Goal: Information Seeking & Learning: Find specific page/section

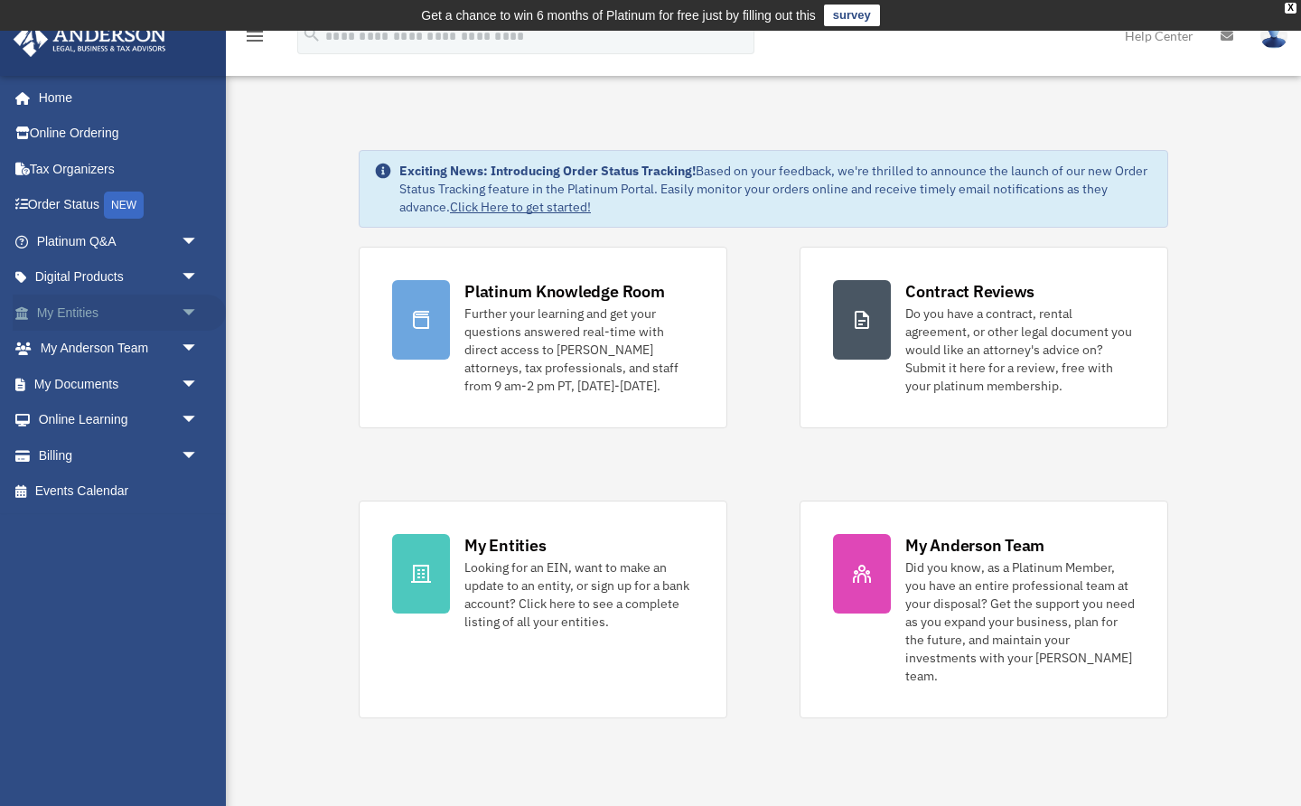
click at [89, 307] on link "My Entities arrow_drop_down" at bounding box center [119, 313] width 213 height 36
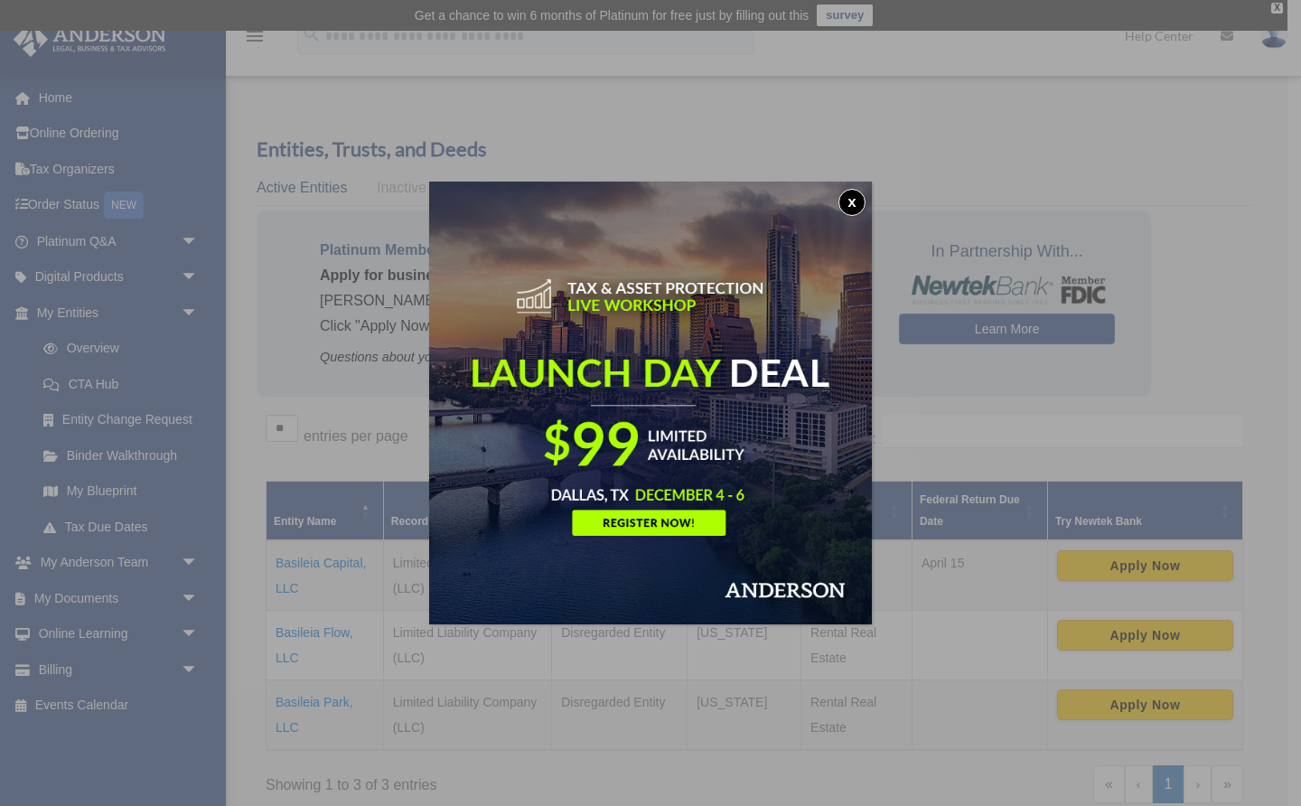
click at [857, 205] on button "x" at bounding box center [851, 202] width 27 height 27
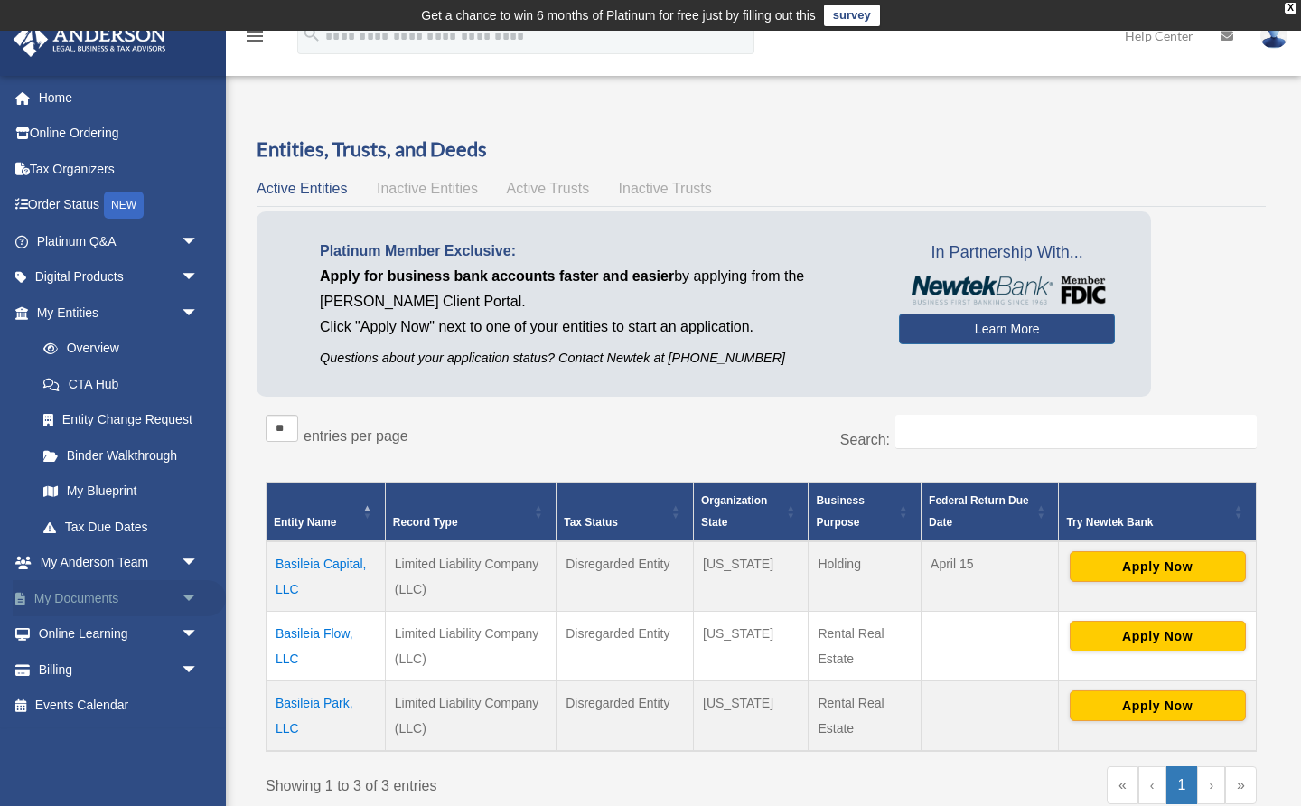
click at [110, 593] on link "My Documents arrow_drop_down" at bounding box center [119, 598] width 213 height 36
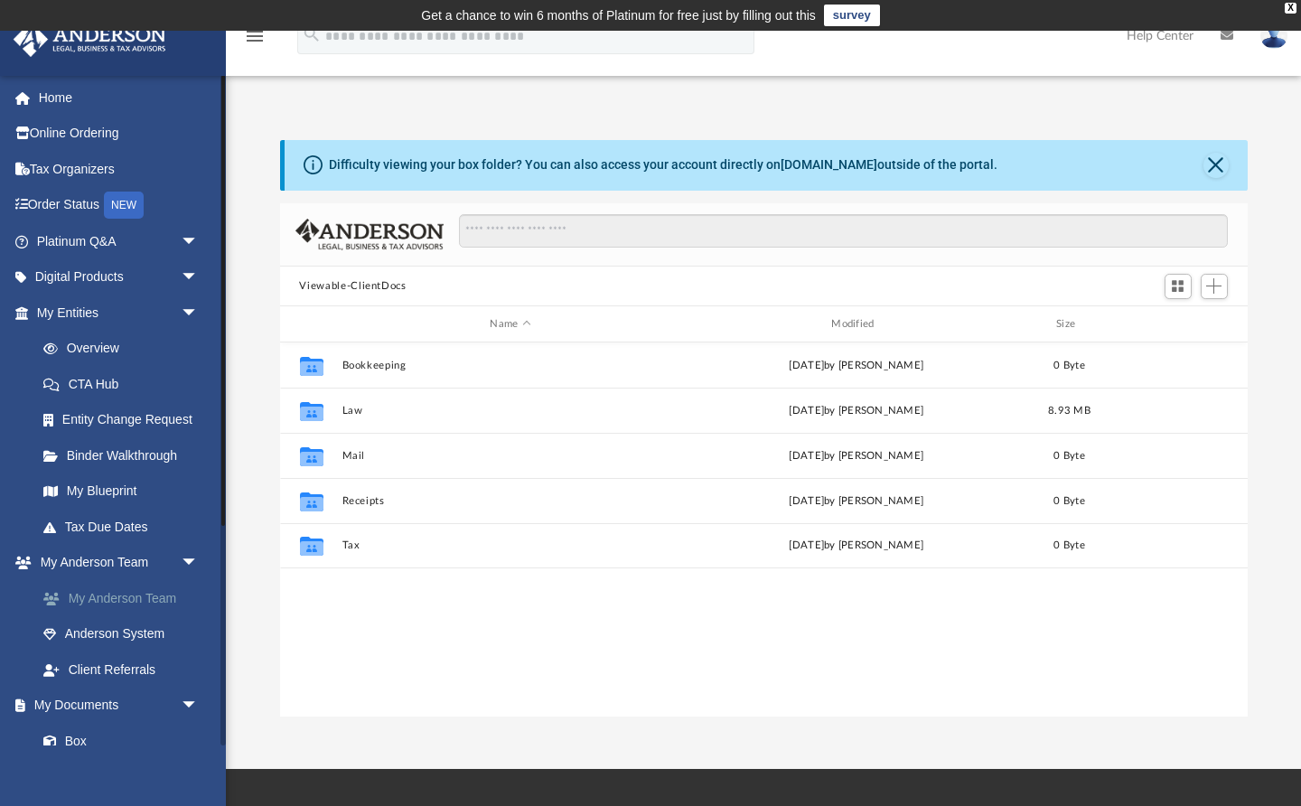
scroll to position [1, 1]
click at [79, 196] on link "Order Status NEW" at bounding box center [119, 205] width 213 height 37
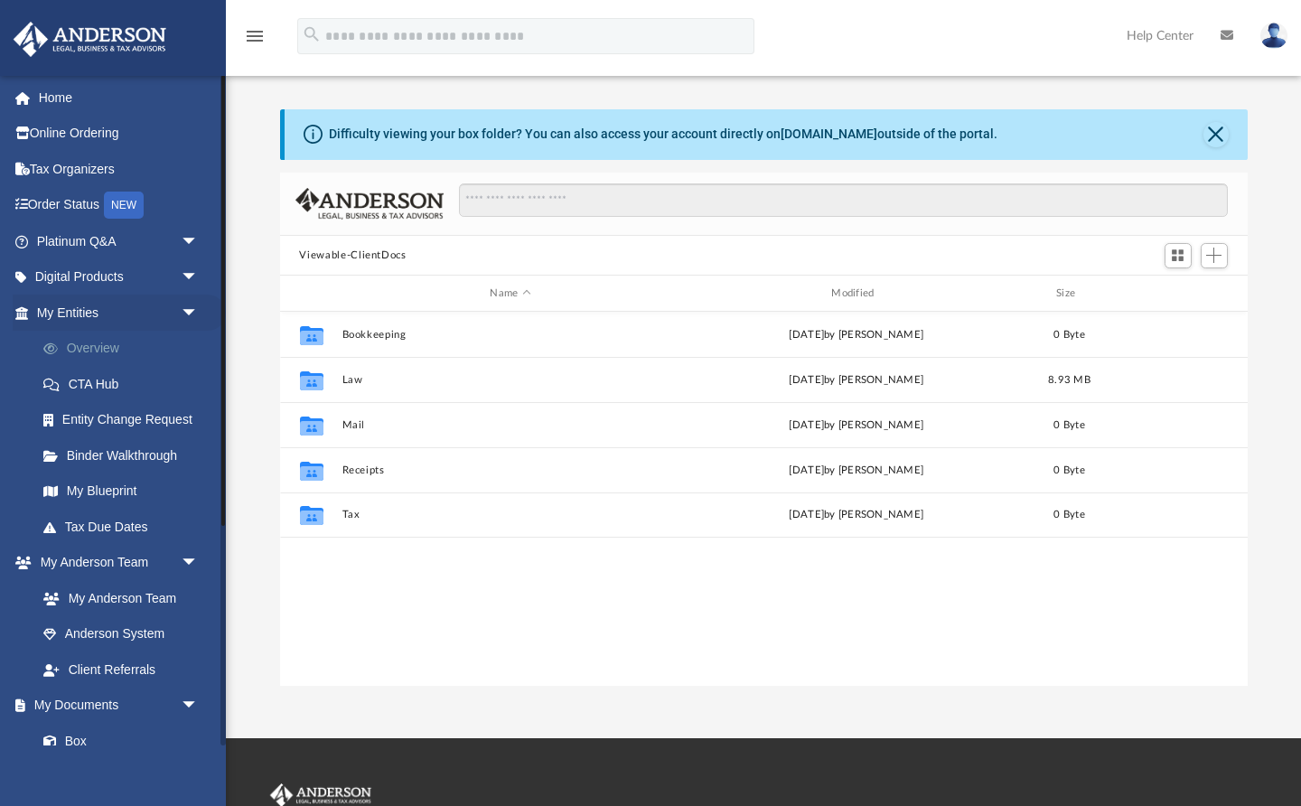
scroll to position [1, 1]
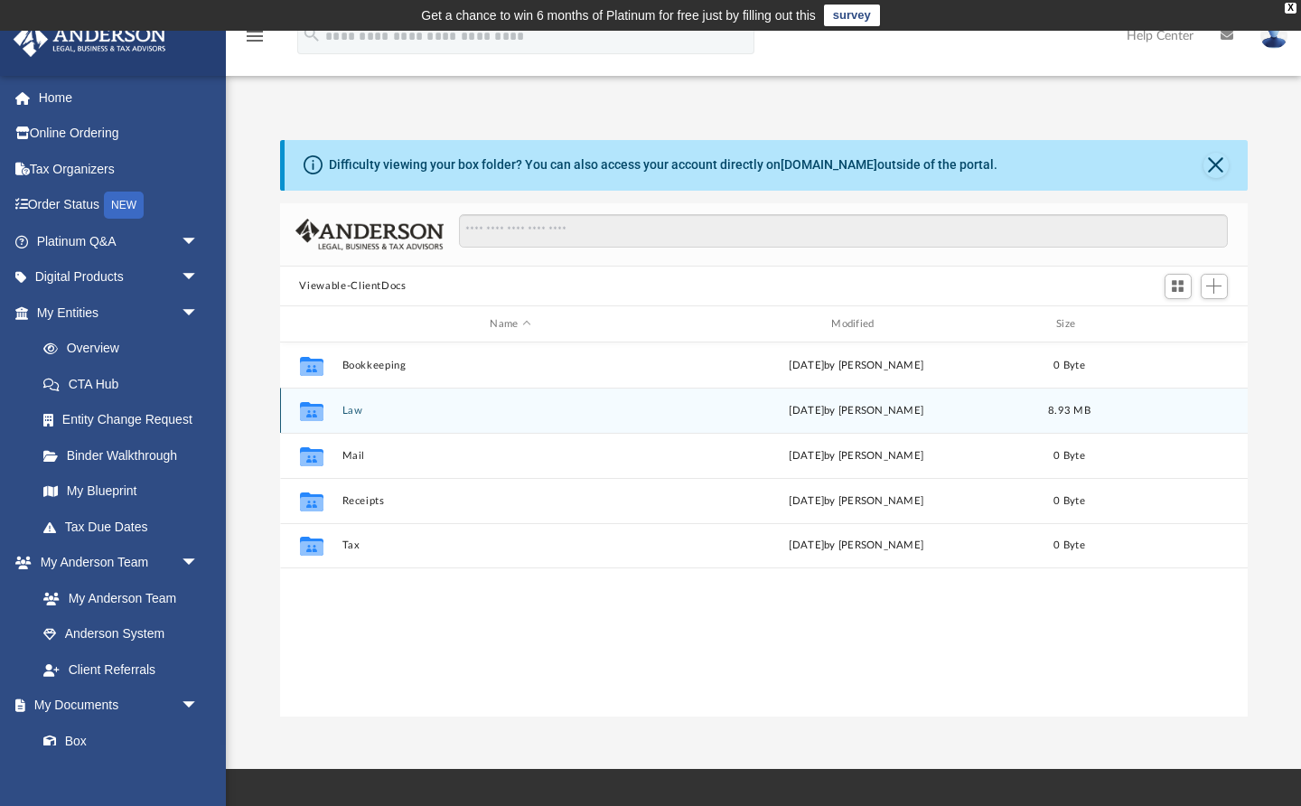
click at [355, 412] on button "Law" at bounding box center [511, 411] width 338 height 12
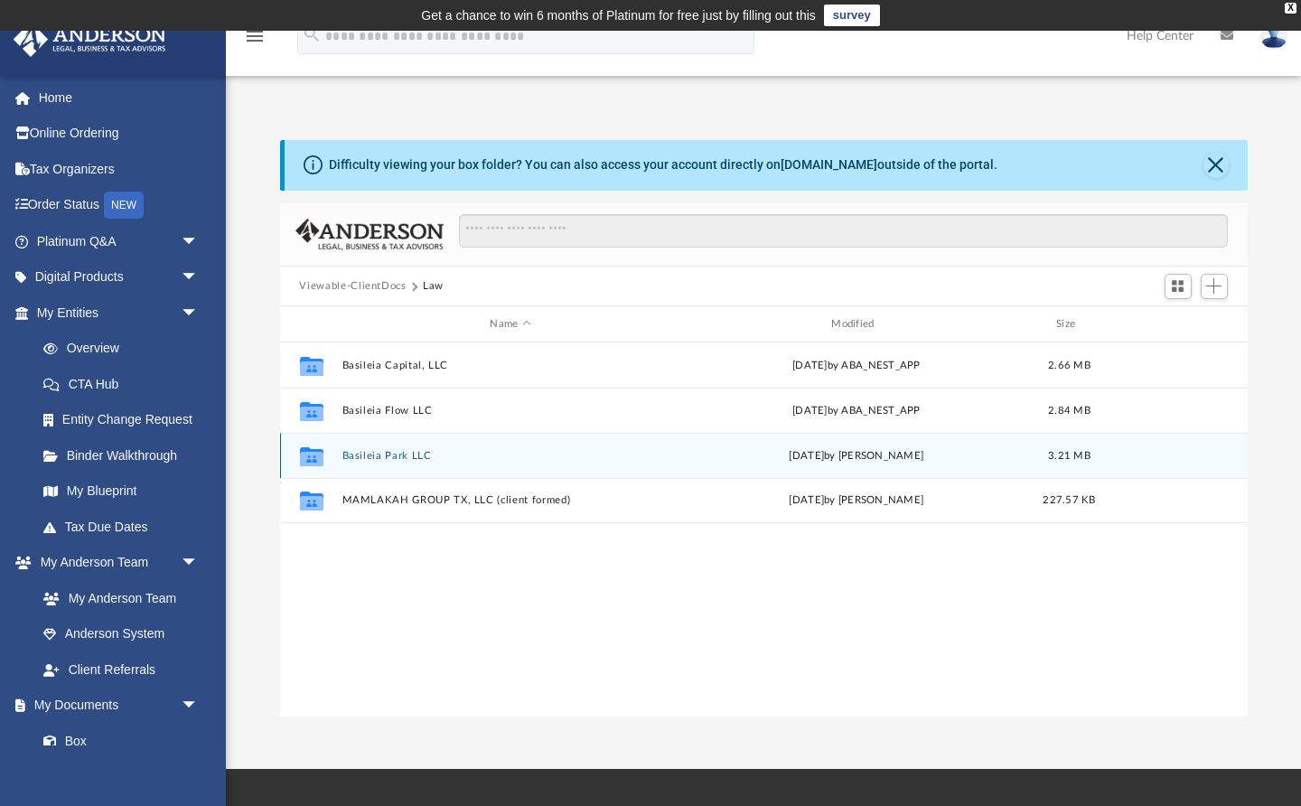
click at [390, 454] on button "Basileia Park LLC" at bounding box center [511, 456] width 338 height 12
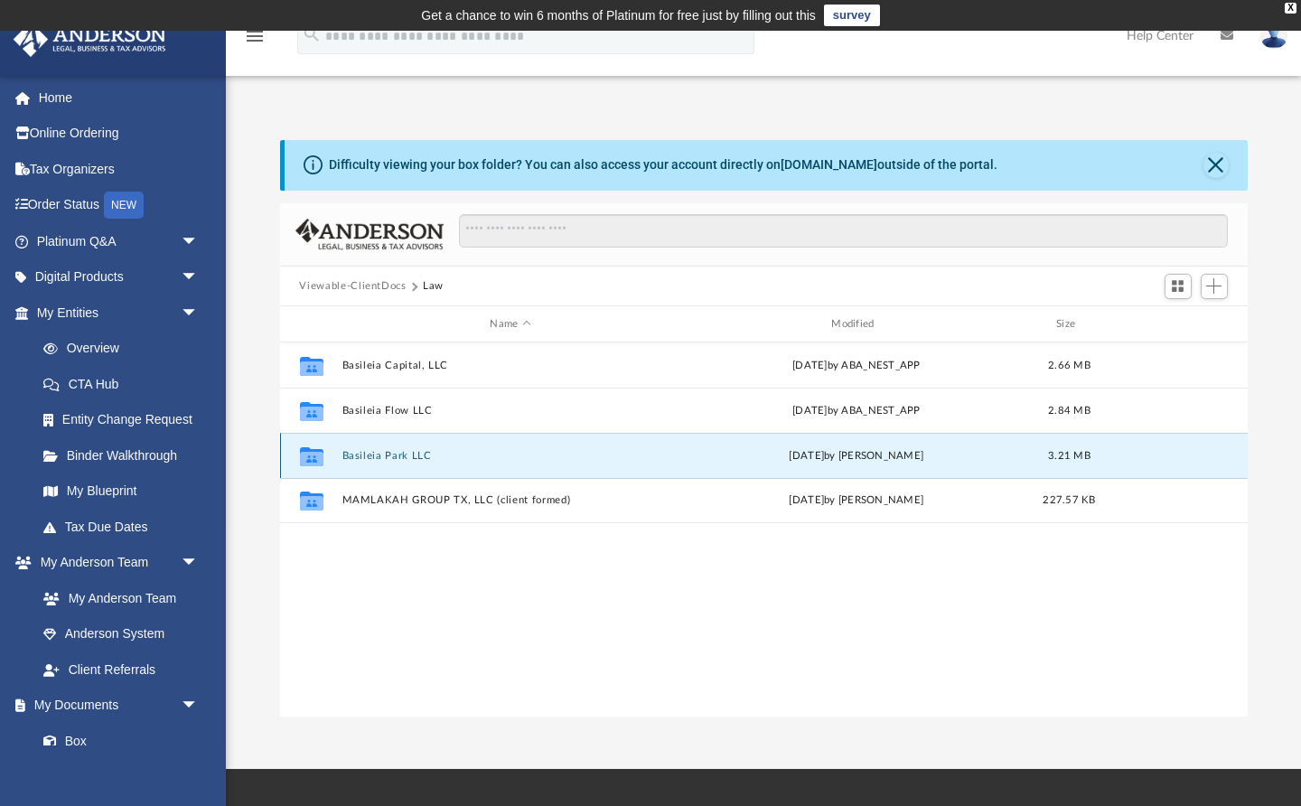
click at [390, 454] on button "Basileia Park LLC" at bounding box center [511, 456] width 338 height 12
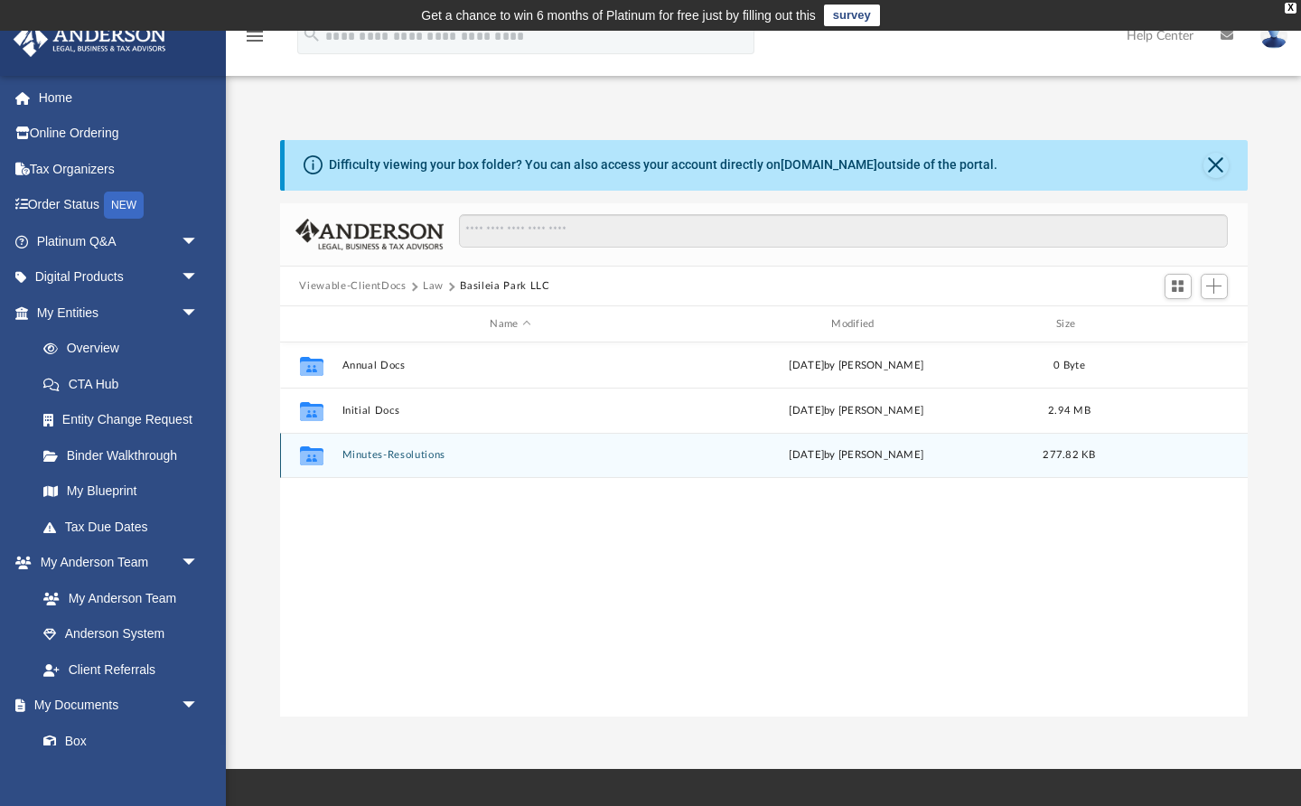
click at [417, 458] on button "Minutes-Resolutions" at bounding box center [511, 456] width 338 height 12
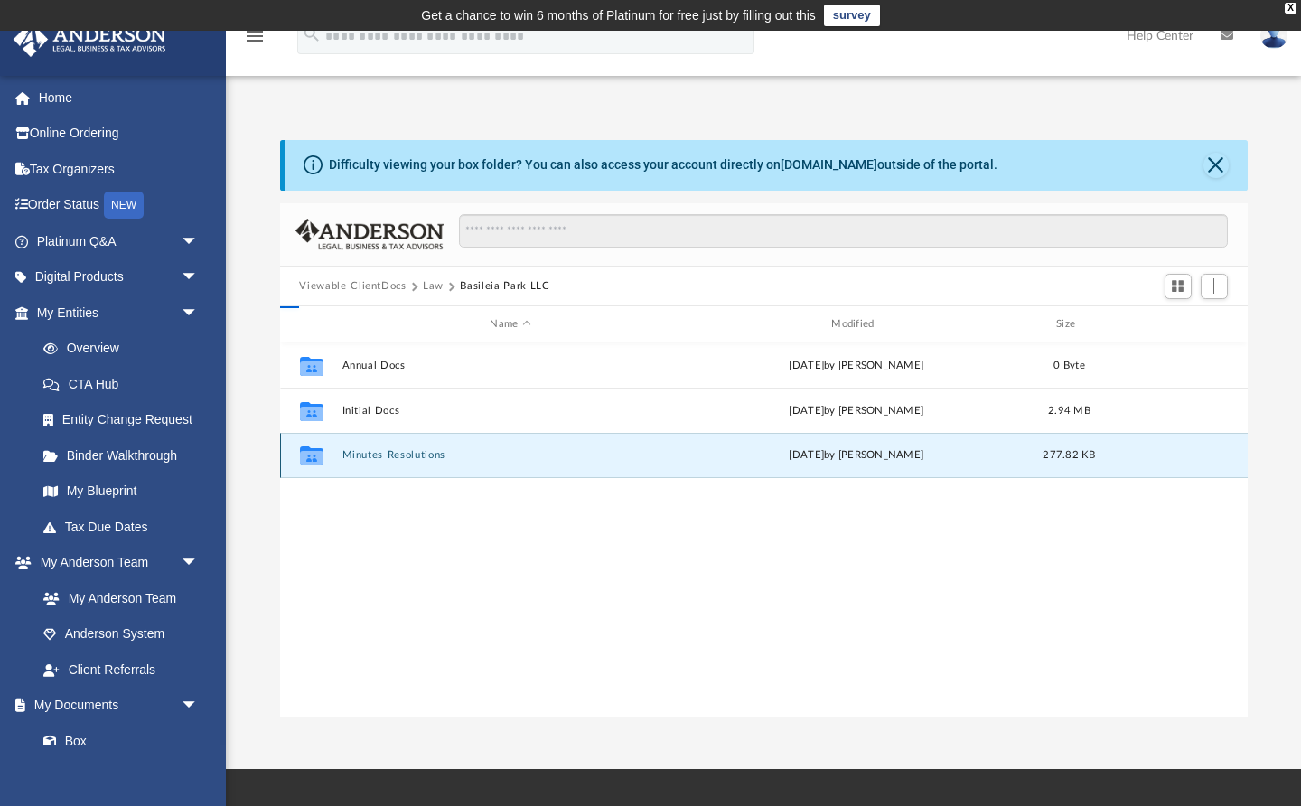
click at [417, 458] on button "Minutes-Resolutions" at bounding box center [511, 456] width 338 height 12
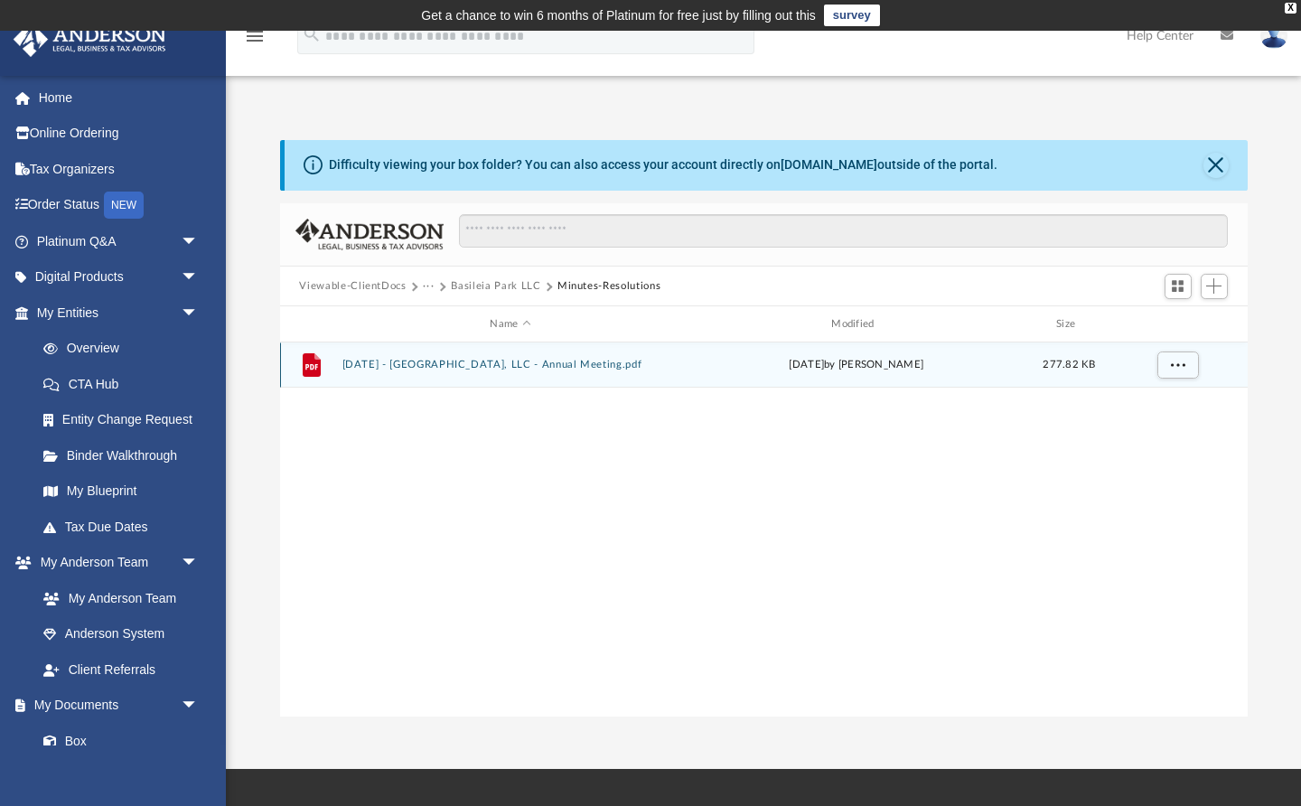
click at [454, 365] on button "2025.06.02 - Basileia Park, LLC - Annual Meeting.pdf" at bounding box center [511, 366] width 338 height 12
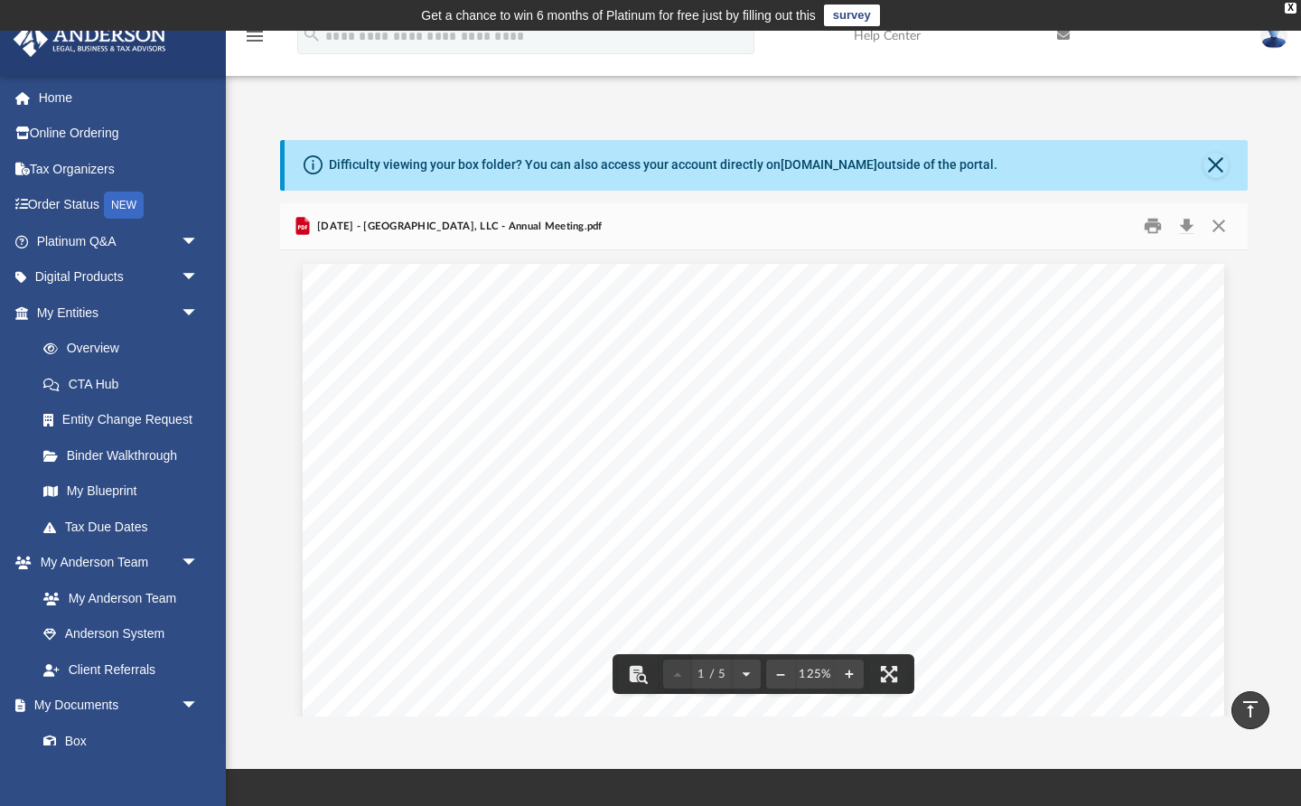
scroll to position [0, 0]
click at [1221, 157] on button "Close" at bounding box center [1215, 165] width 25 height 25
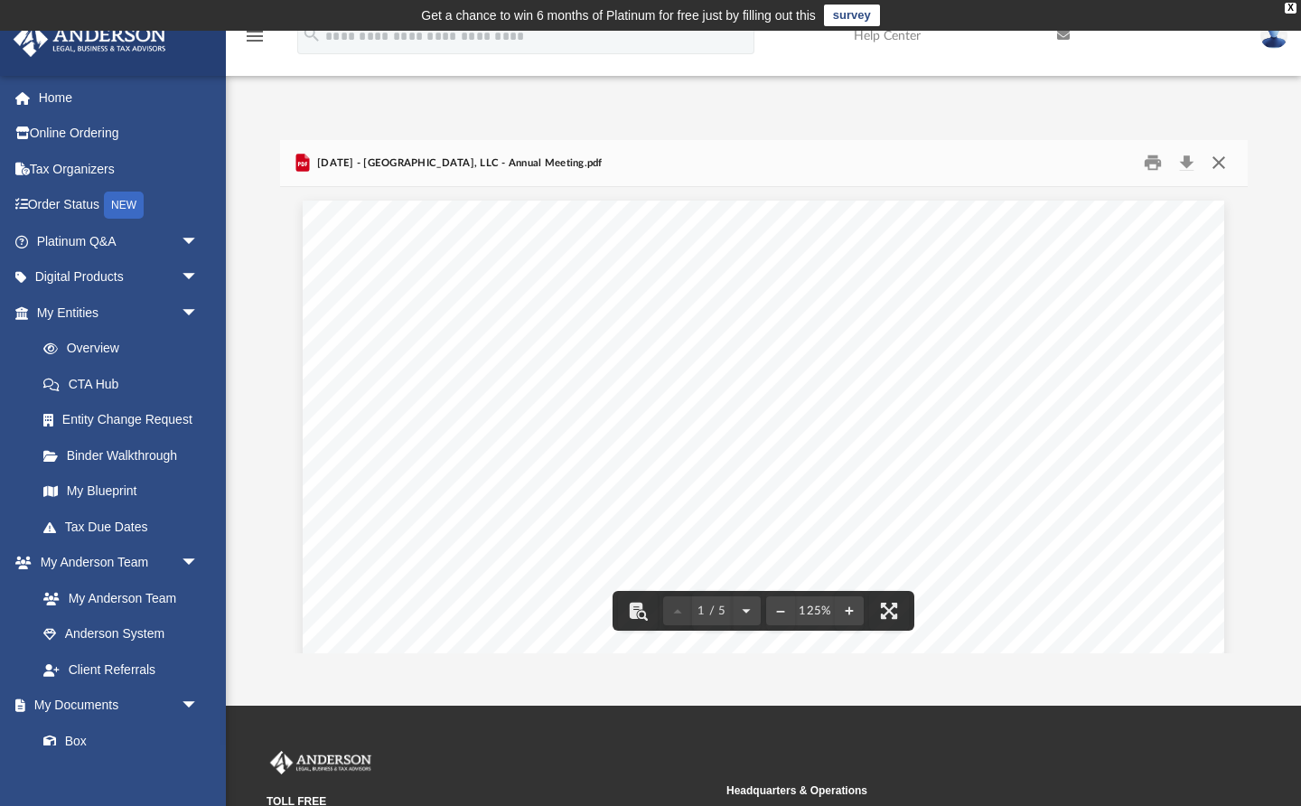
click at [1222, 164] on button "Close" at bounding box center [1219, 163] width 33 height 28
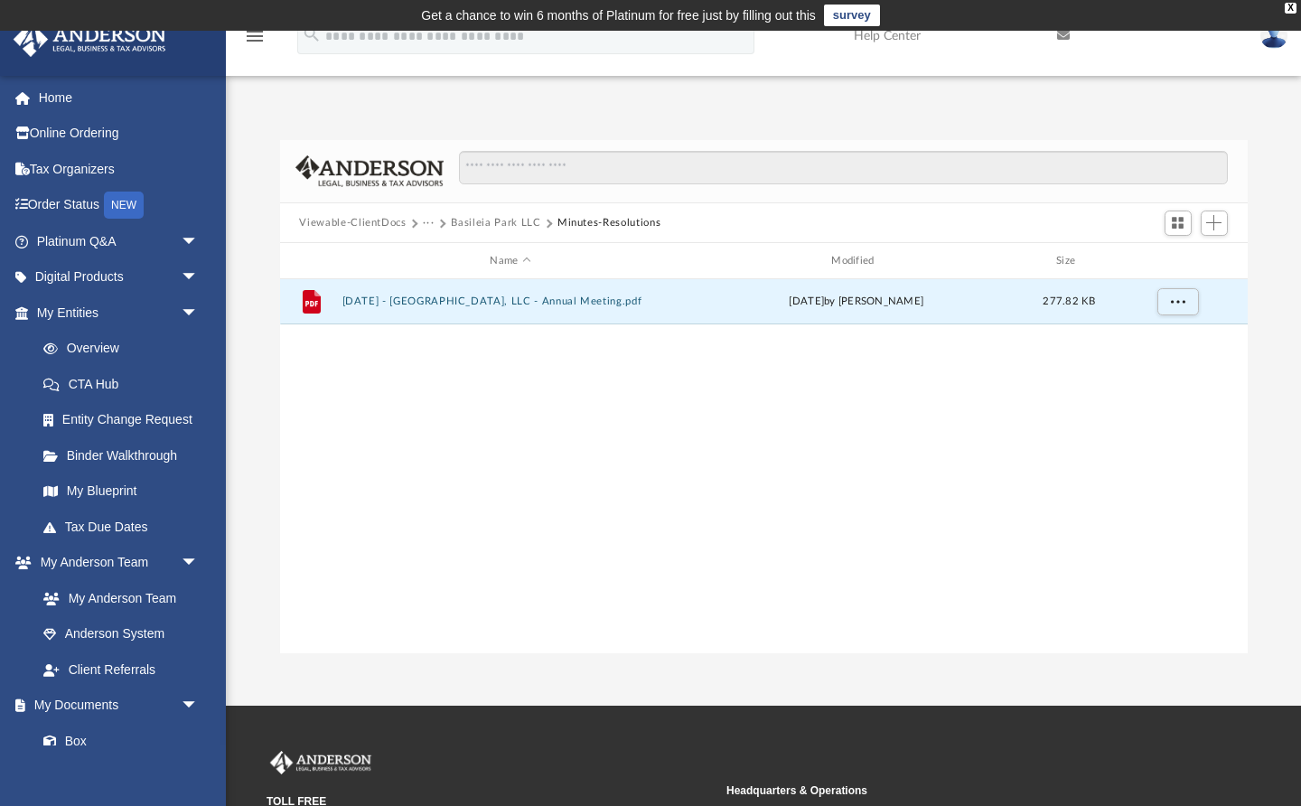
click at [392, 225] on button "Viewable-ClientDocs" at bounding box center [352, 223] width 107 height 16
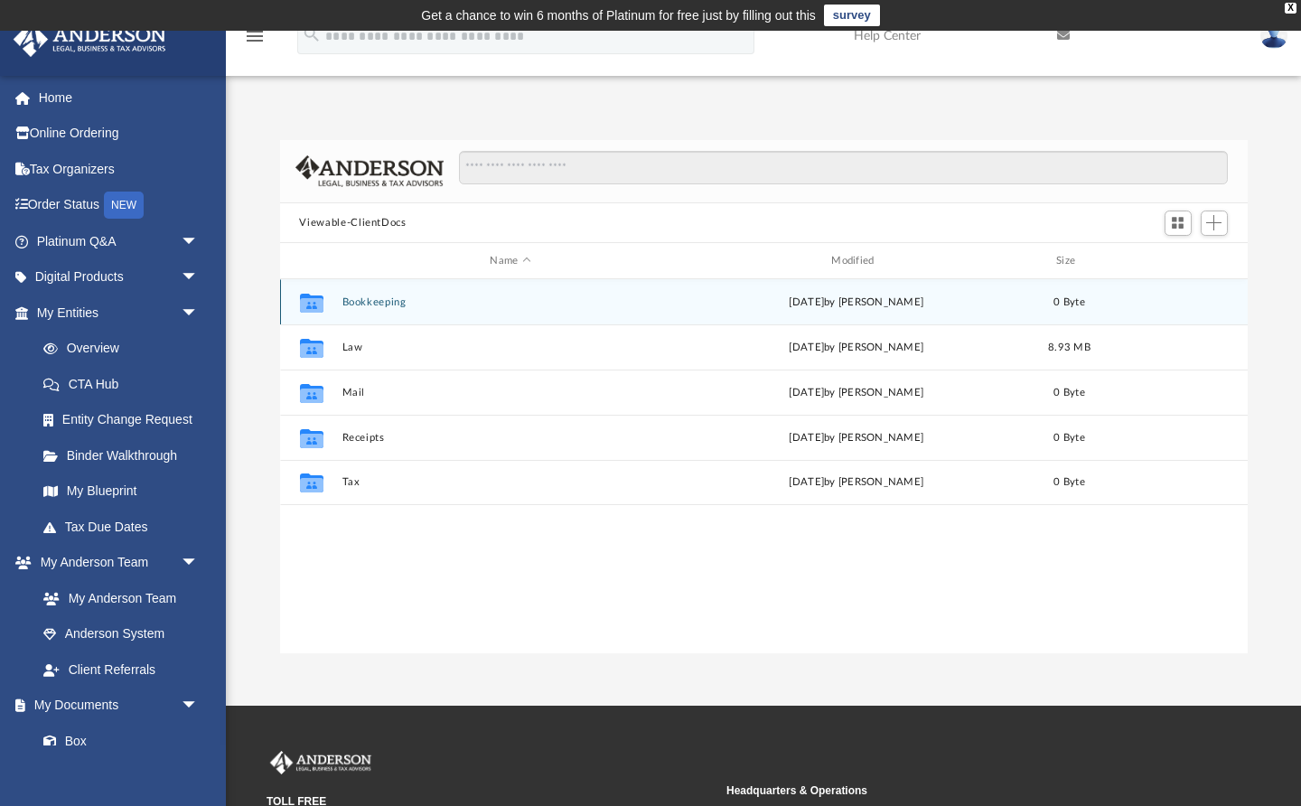
click at [376, 296] on button "Bookkeeping" at bounding box center [511, 302] width 338 height 12
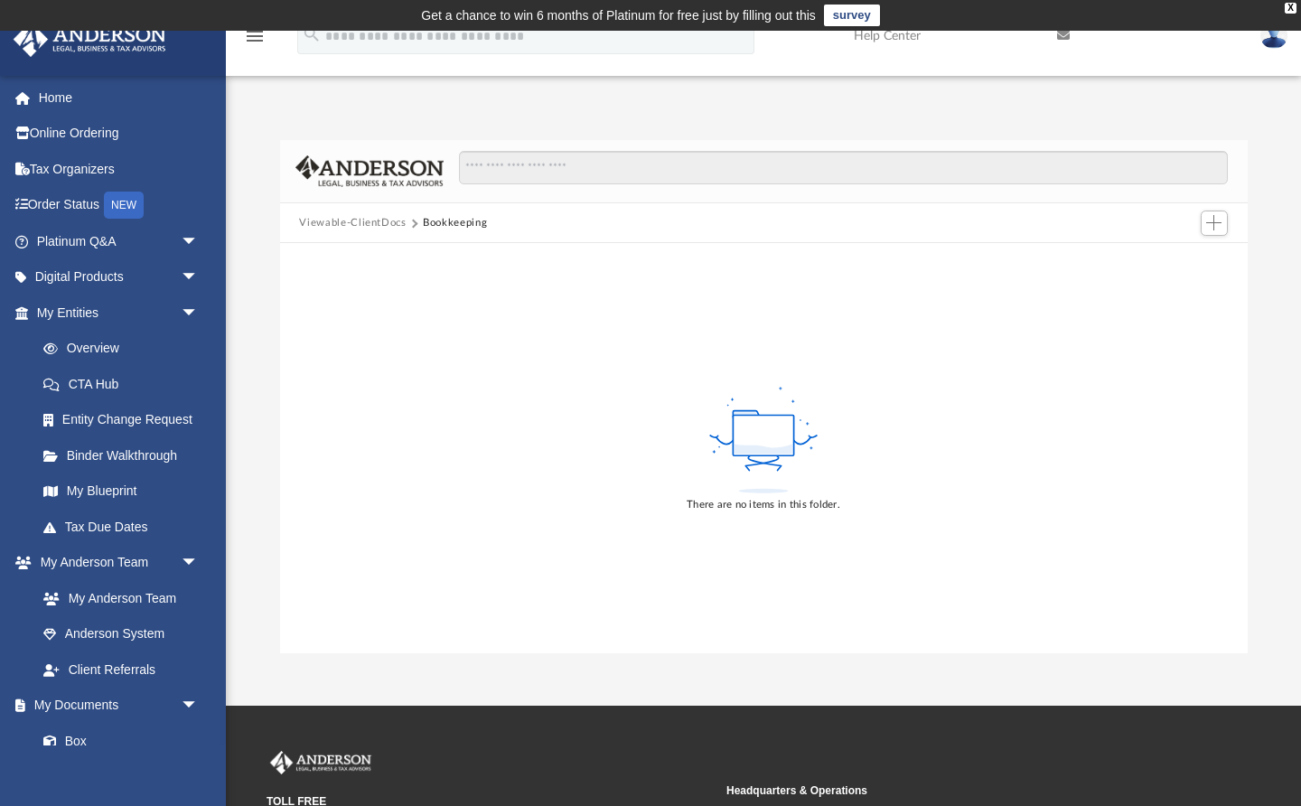
click at [462, 226] on button "Bookkeeping" at bounding box center [455, 223] width 64 height 16
click at [375, 220] on button "Viewable-ClientDocs" at bounding box center [352, 223] width 107 height 16
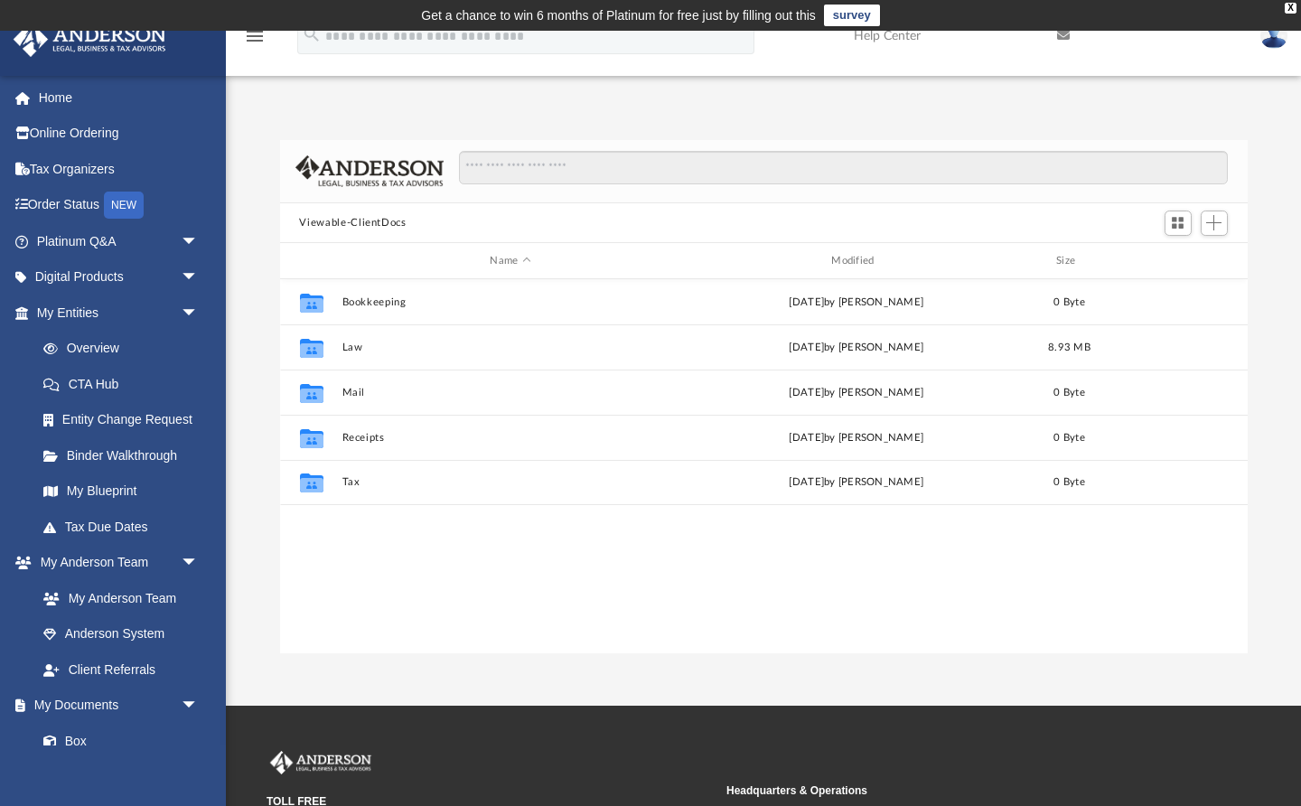
scroll to position [411, 968]
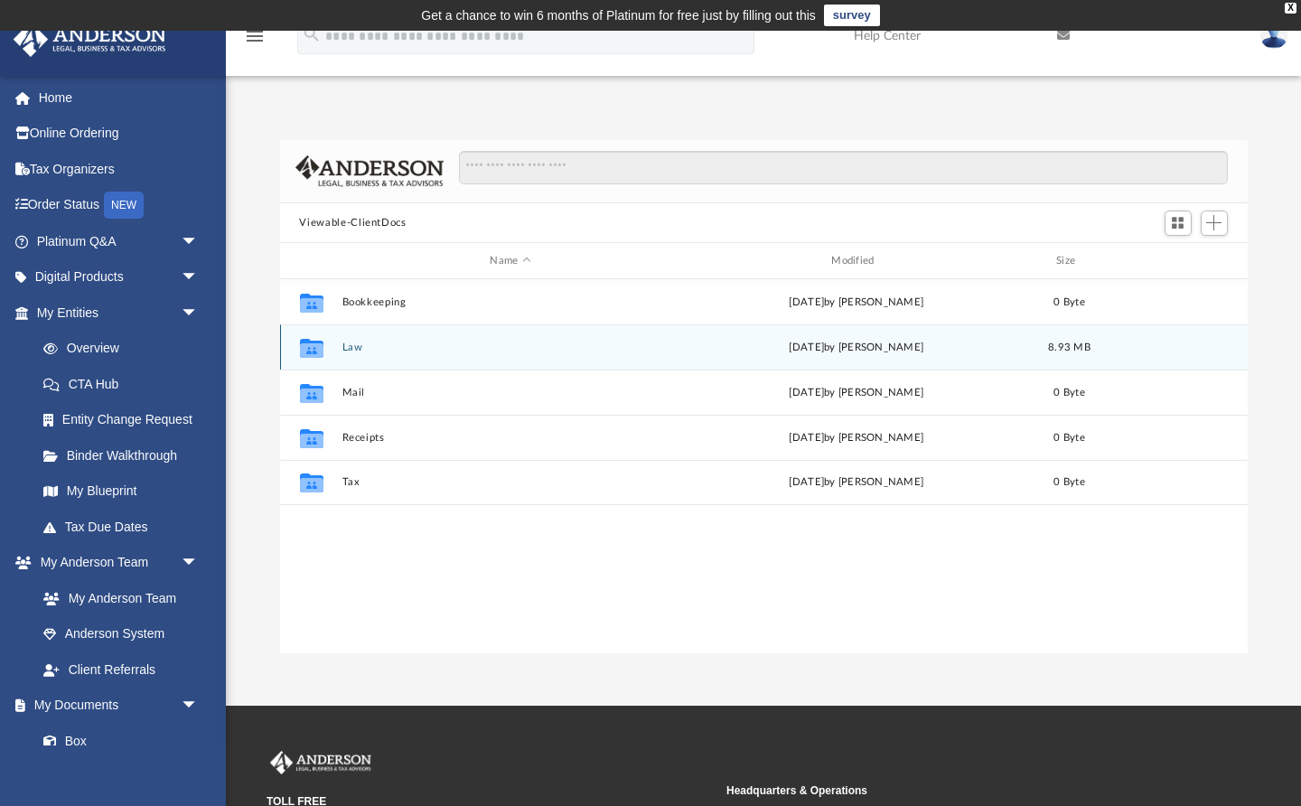
click at [353, 347] on button "Law" at bounding box center [511, 348] width 338 height 12
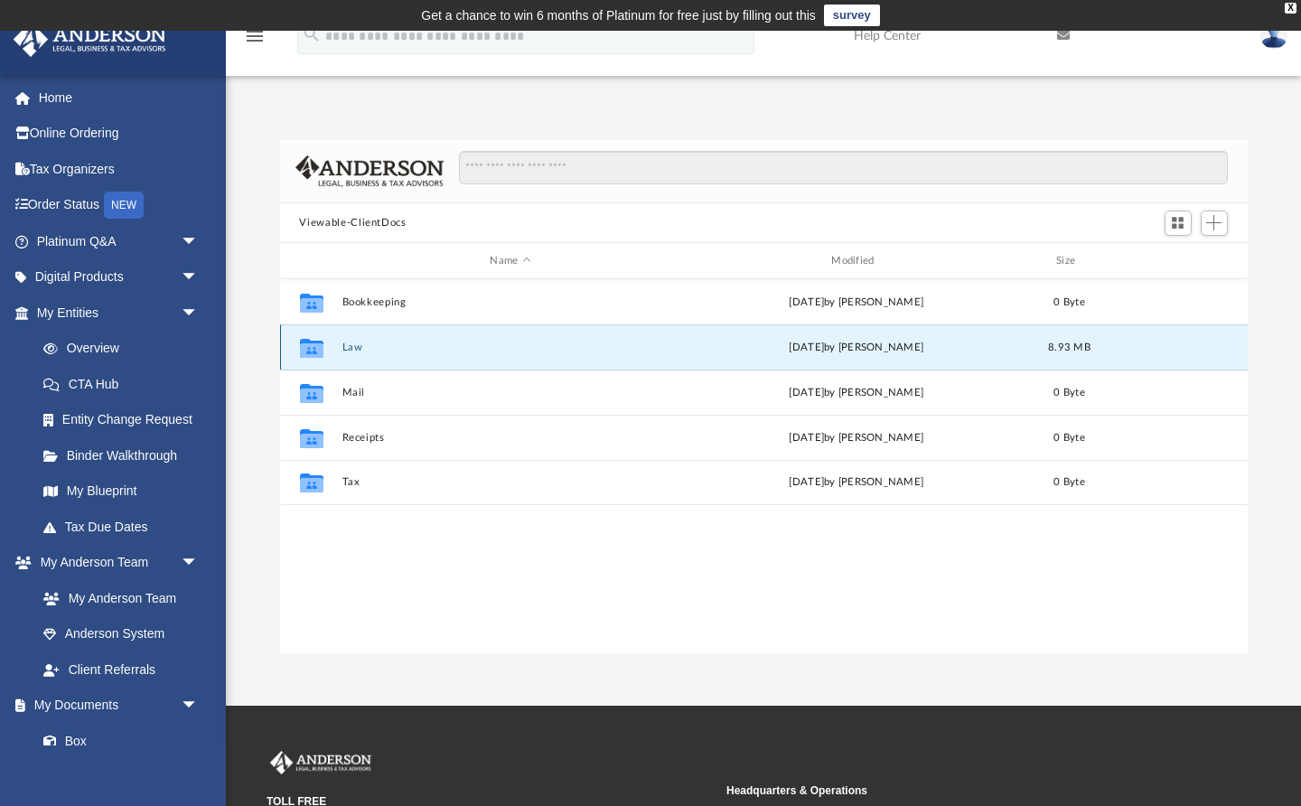
click at [353, 347] on button "Law" at bounding box center [511, 348] width 338 height 12
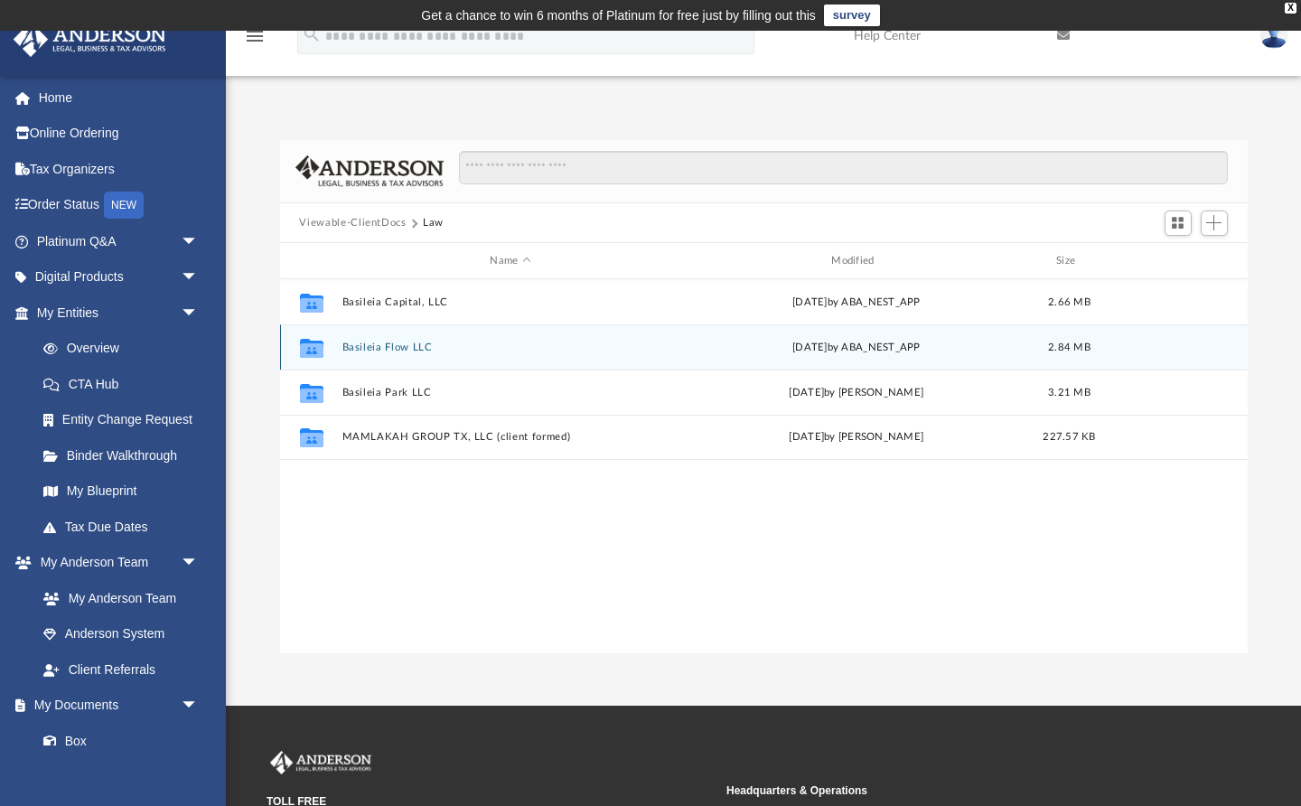
click at [404, 349] on button "Basileia Flow LLC" at bounding box center [511, 348] width 338 height 12
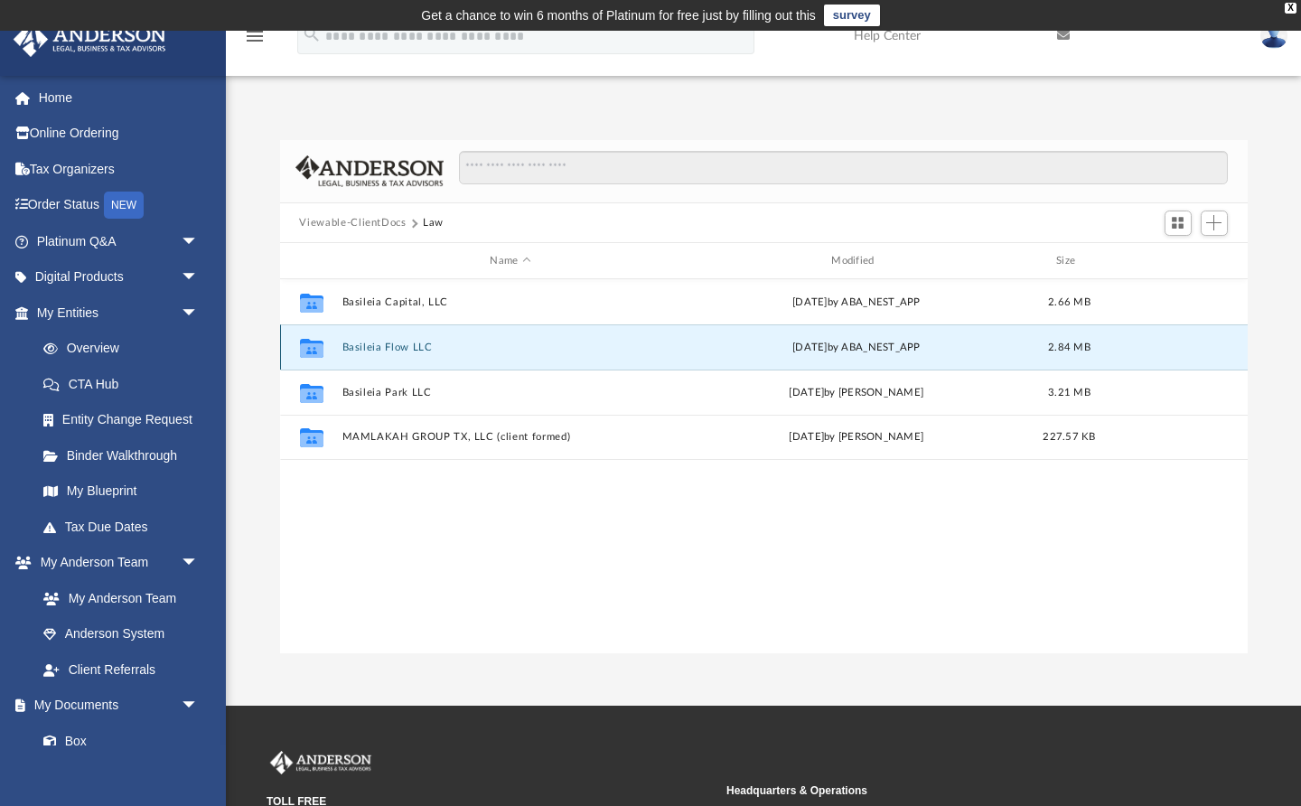
click at [404, 349] on button "Basileia Flow LLC" at bounding box center [511, 348] width 338 height 12
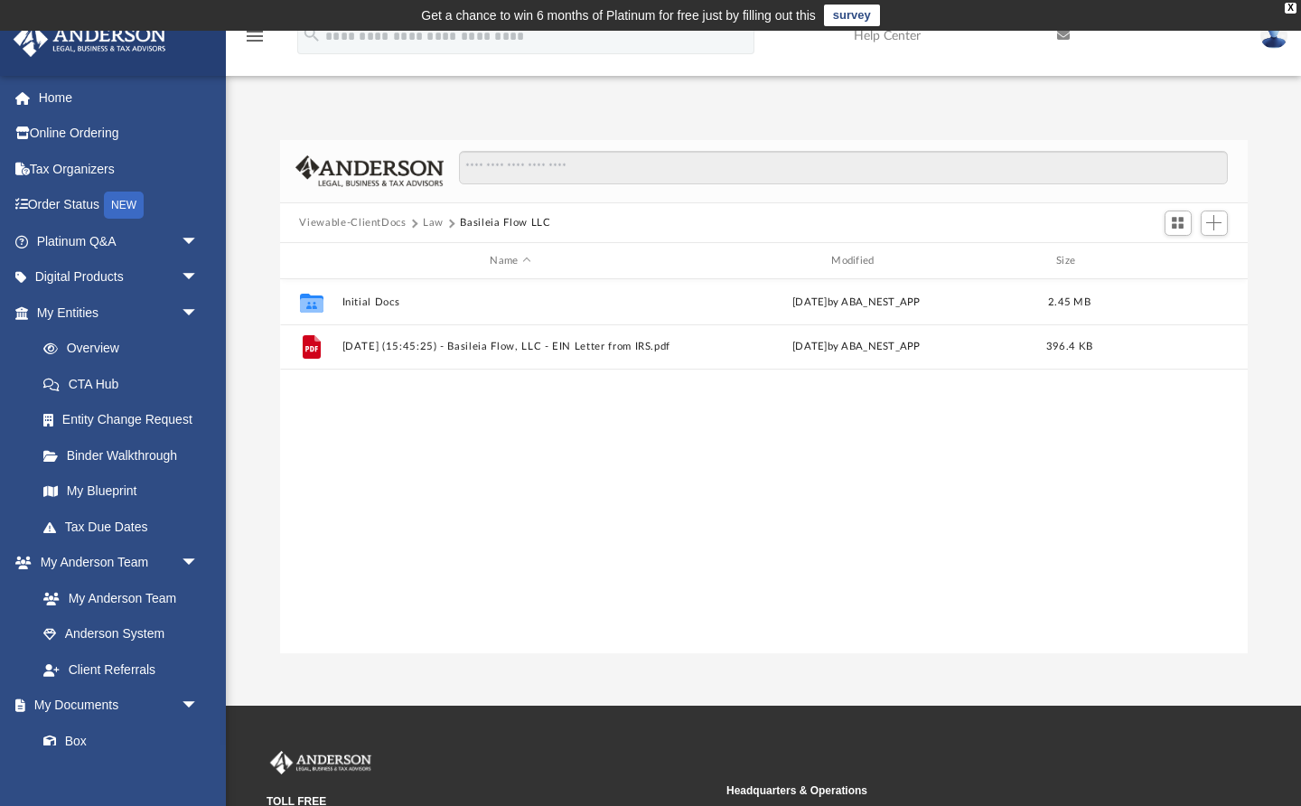
click at [463, 222] on button "Basileia Flow LLC" at bounding box center [505, 223] width 90 height 16
click at [394, 222] on button "Viewable-ClientDocs" at bounding box center [352, 223] width 107 height 16
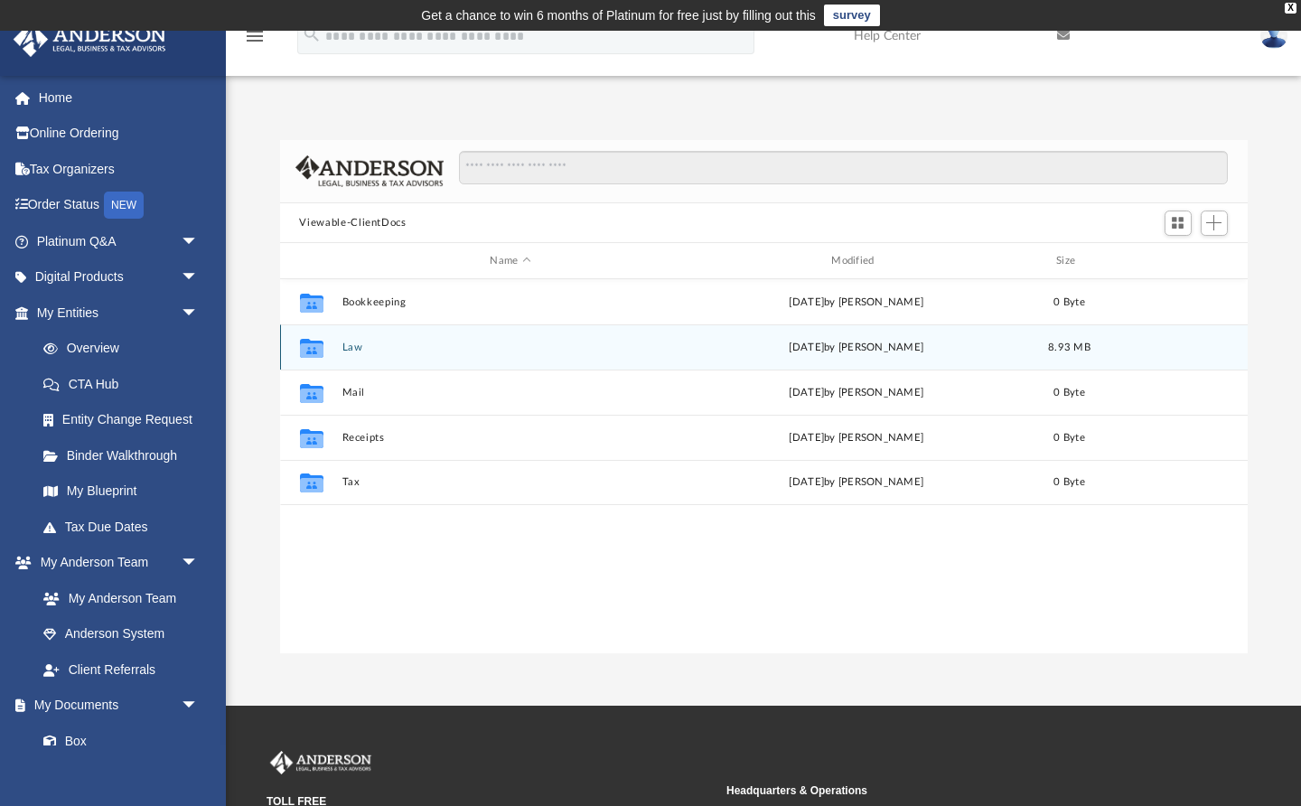
click at [354, 351] on button "Law" at bounding box center [511, 348] width 338 height 12
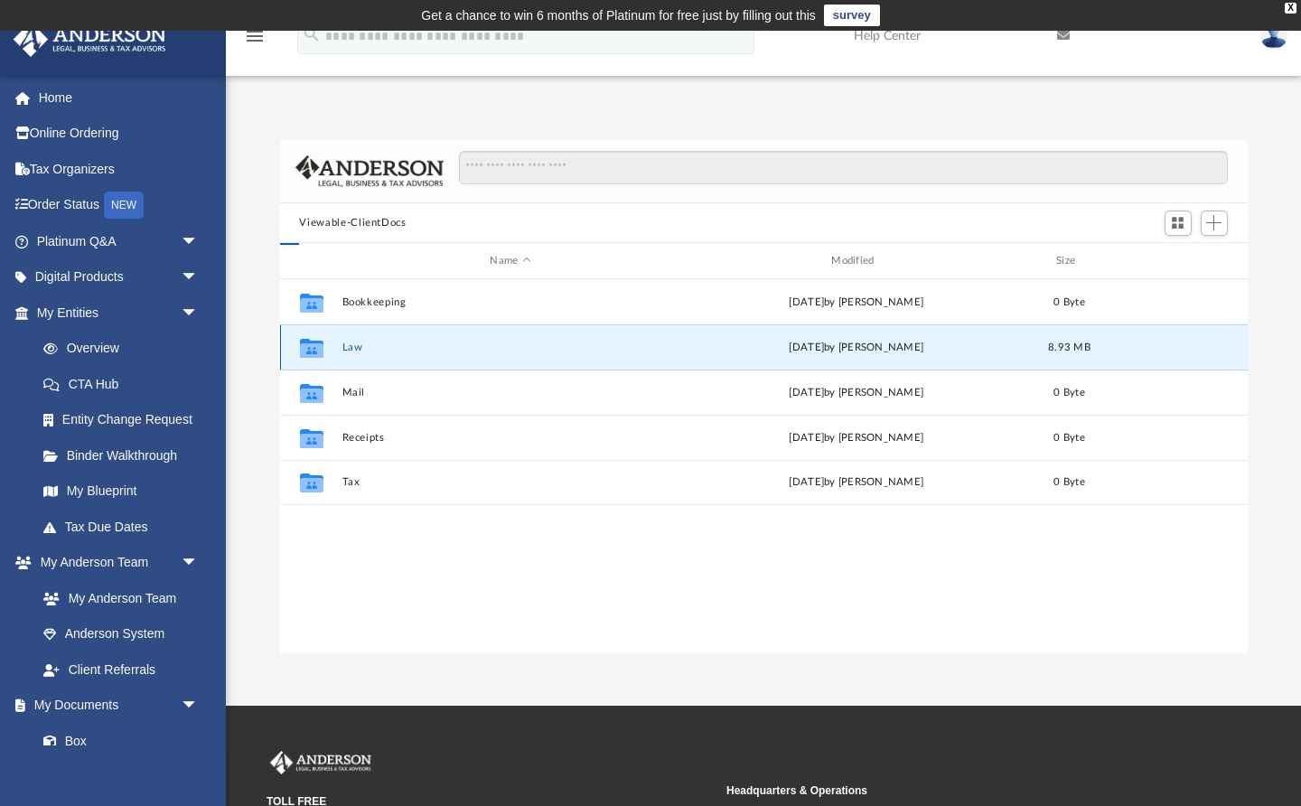
click at [354, 351] on button "Law" at bounding box center [511, 348] width 338 height 12
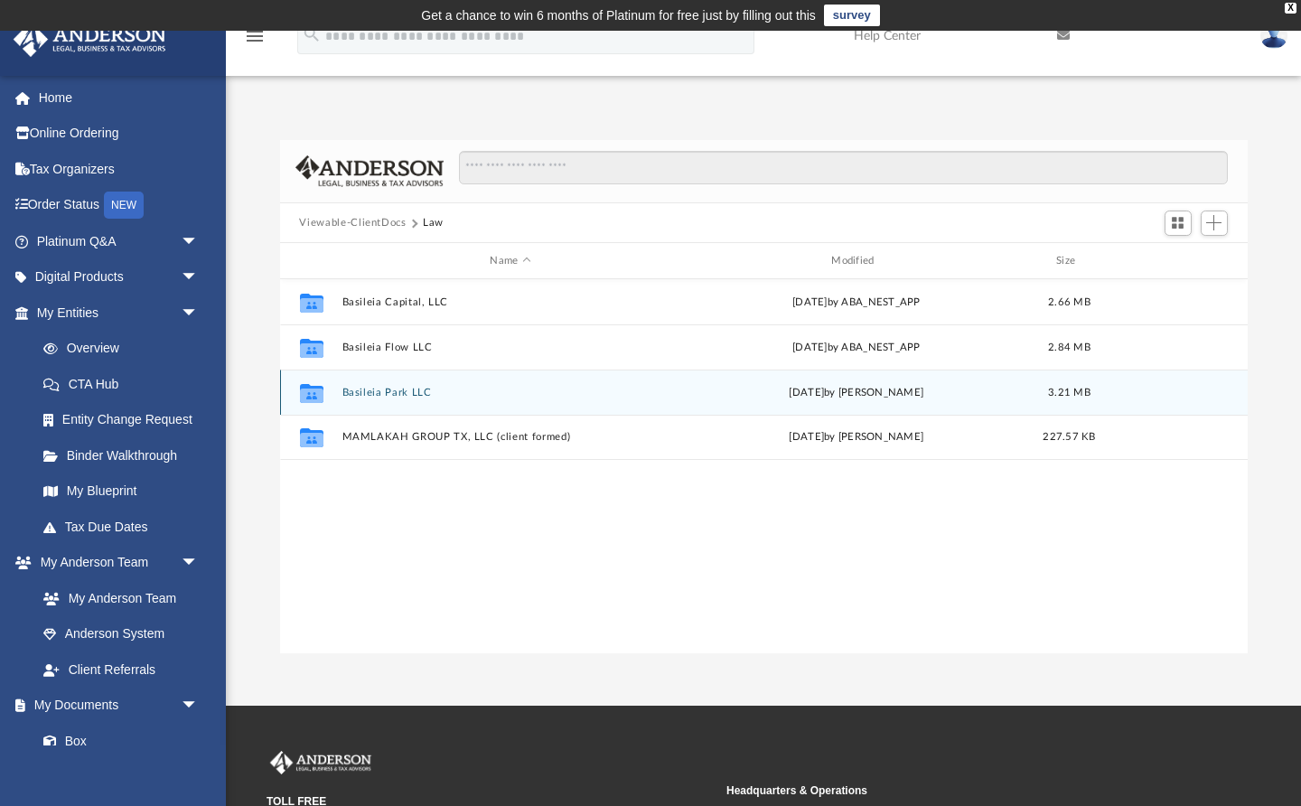
click at [400, 393] on button "Basileia Park LLC" at bounding box center [511, 393] width 338 height 12
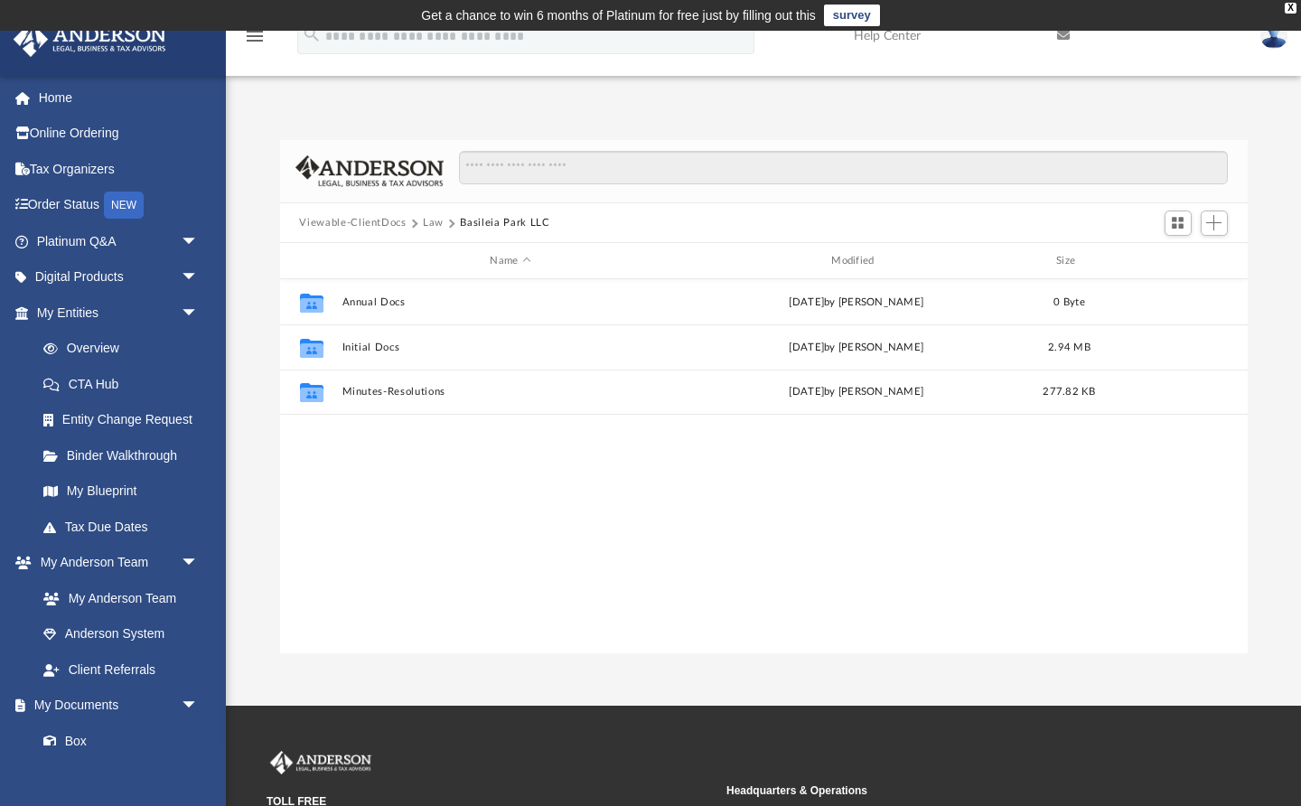
click at [435, 223] on button "Law" at bounding box center [433, 223] width 21 height 16
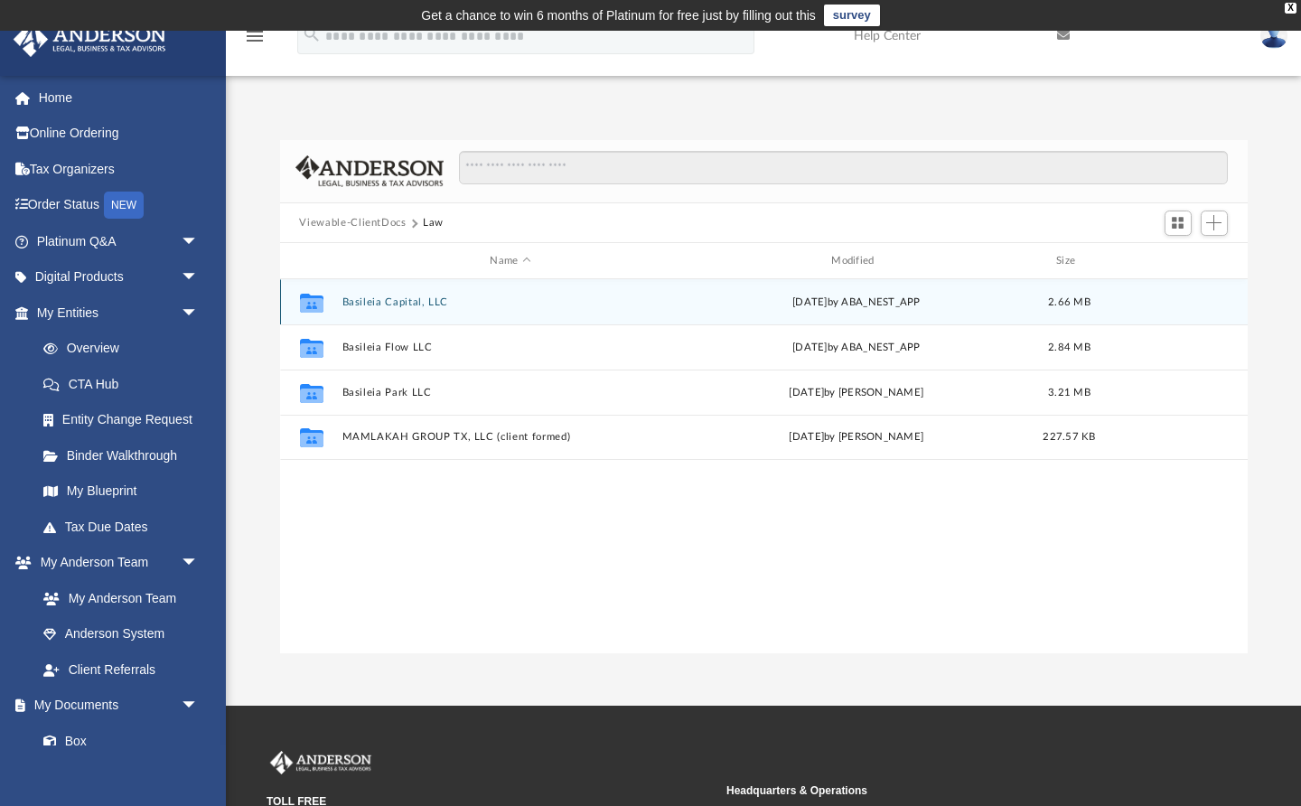
click at [415, 303] on button "Basileia Capital, LLC" at bounding box center [511, 302] width 338 height 12
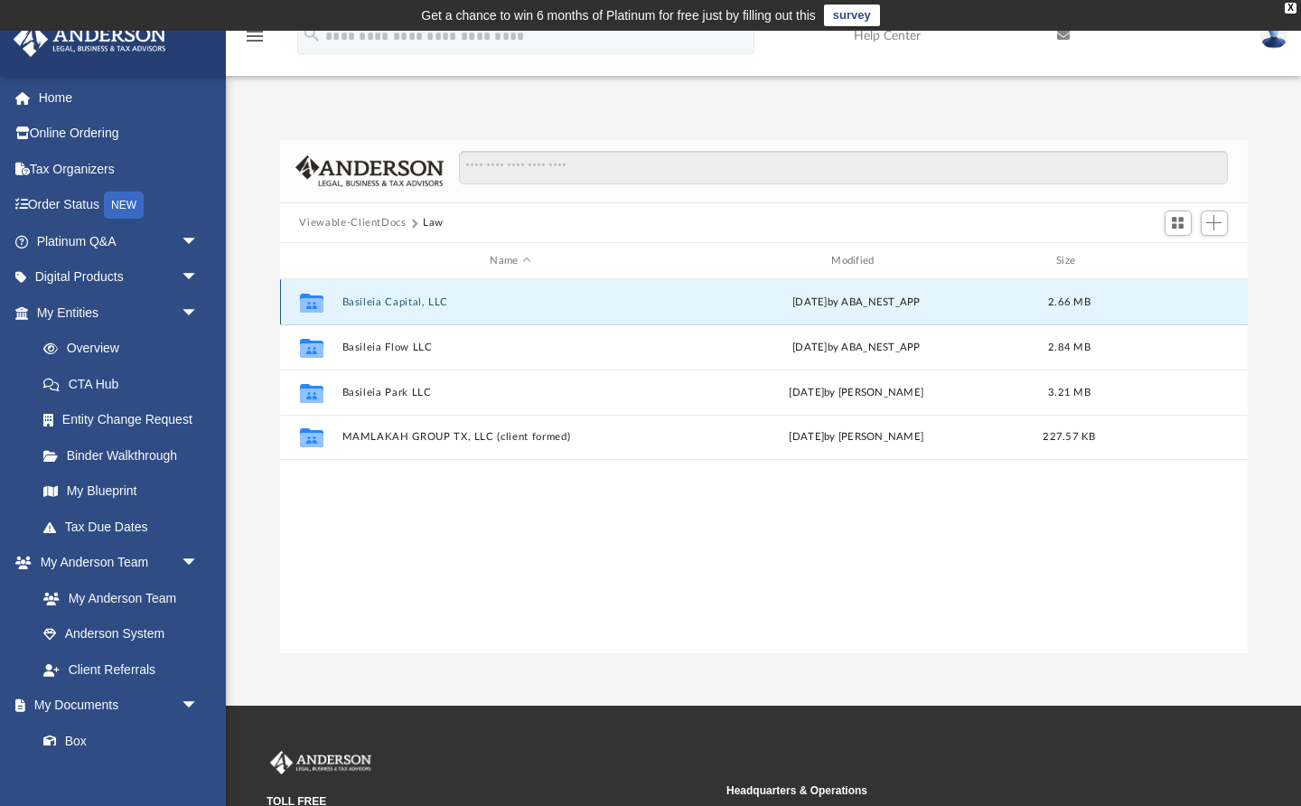
click at [415, 303] on button "Basileia Capital, LLC" at bounding box center [511, 302] width 338 height 12
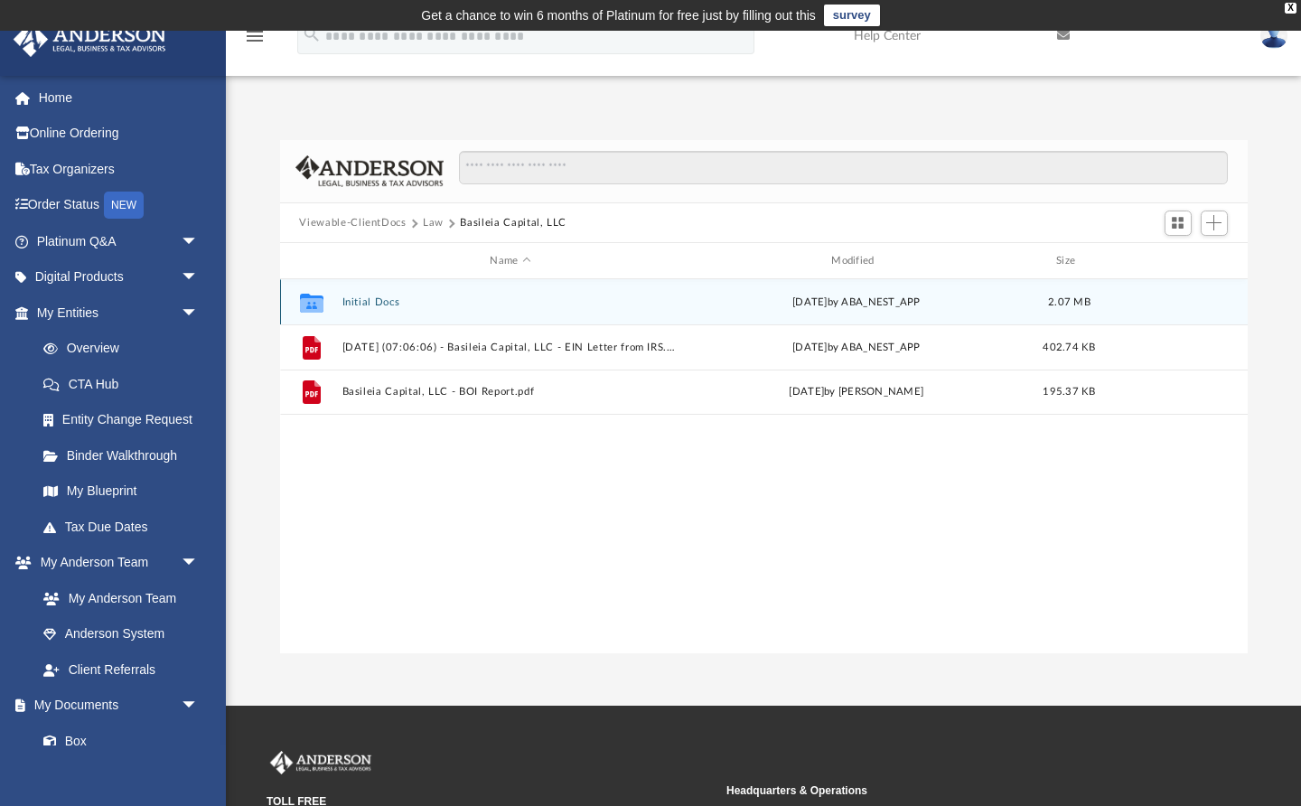
click at [384, 300] on button "Initial Docs" at bounding box center [511, 302] width 338 height 12
